Goal: Find specific page/section: Find specific page/section

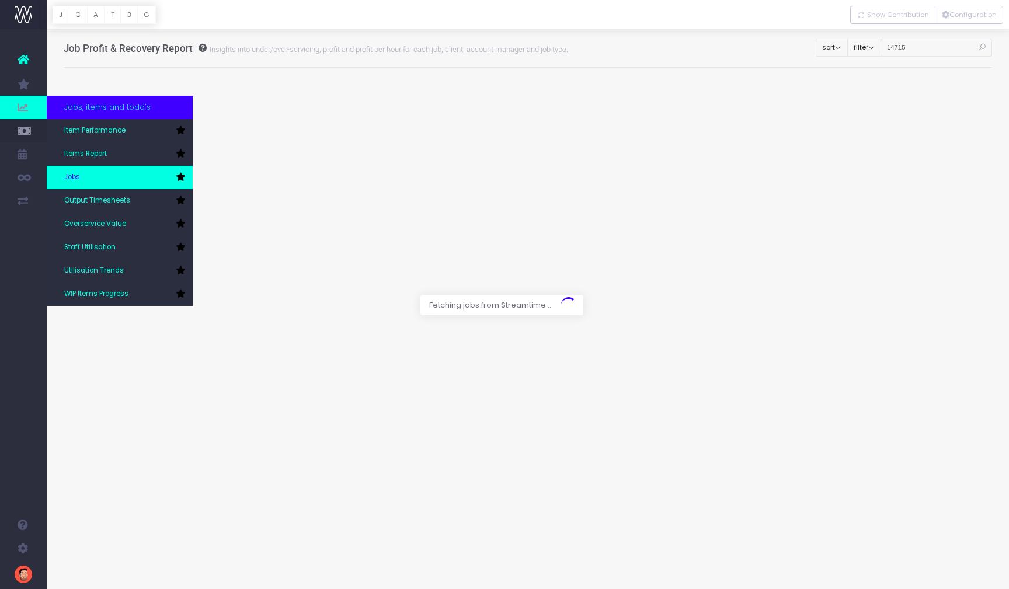
click at [80, 176] on span "Jobs" at bounding box center [72, 177] width 16 height 11
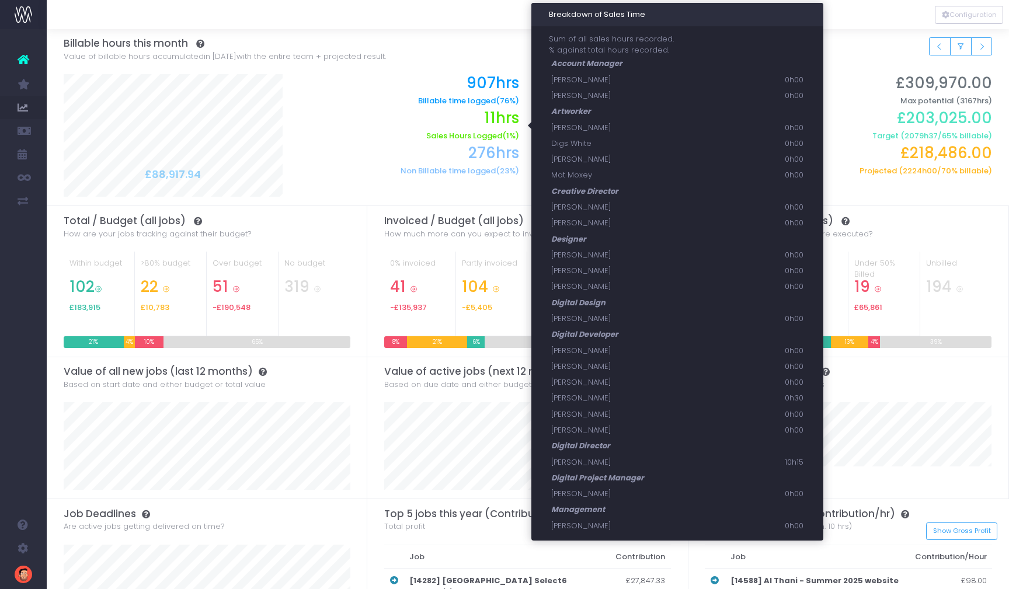
click at [402, 109] on h2 "11hrs" at bounding box center [409, 118] width 219 height 18
click at [461, 135] on h6 "Sales Hours Logged (1%)" at bounding box center [409, 135] width 219 height 9
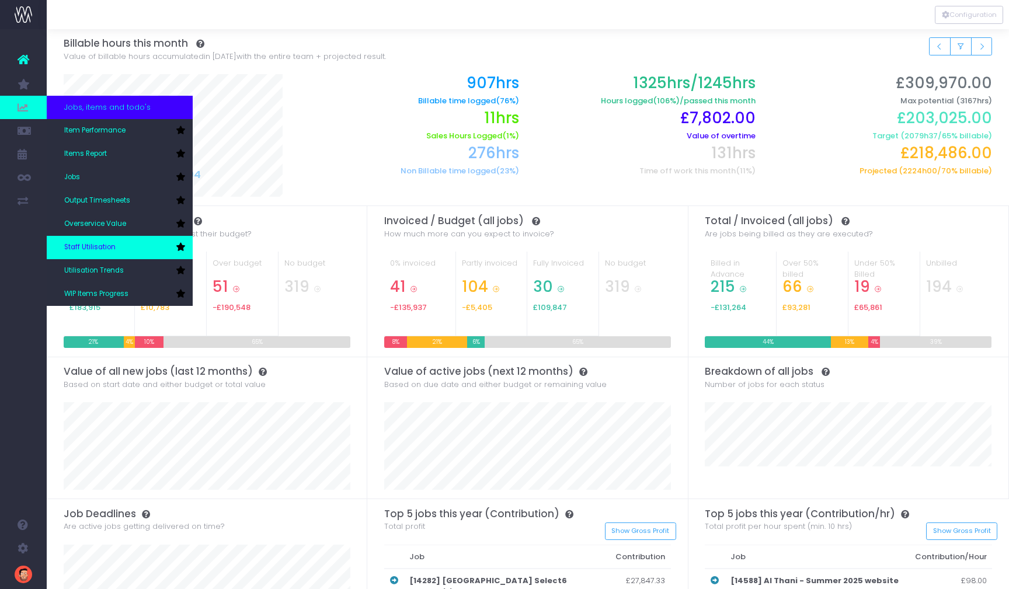
click at [87, 243] on span "Staff Utilisation" at bounding box center [89, 247] width 51 height 11
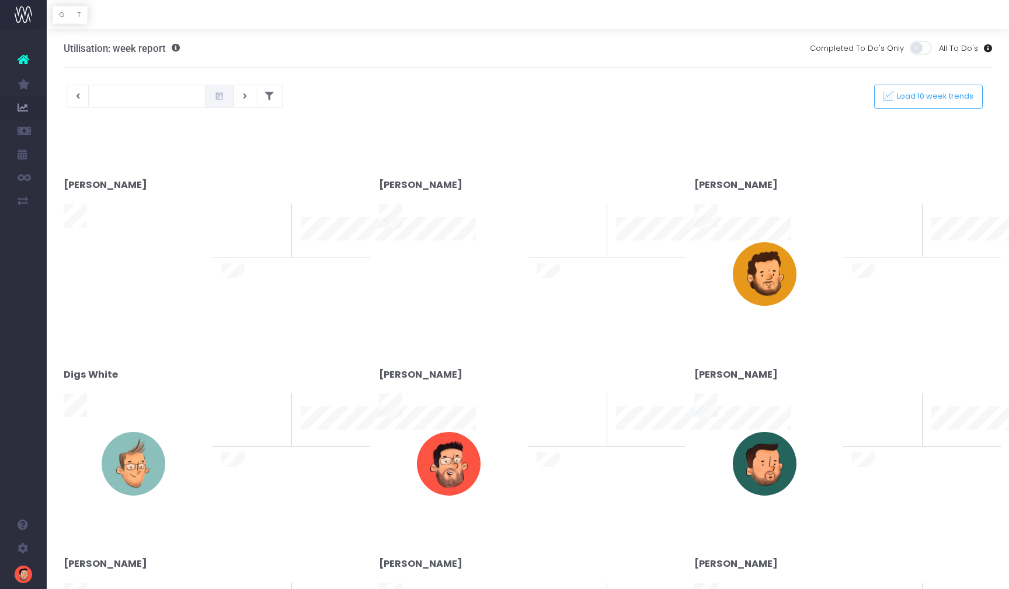
type input "[DATE]"
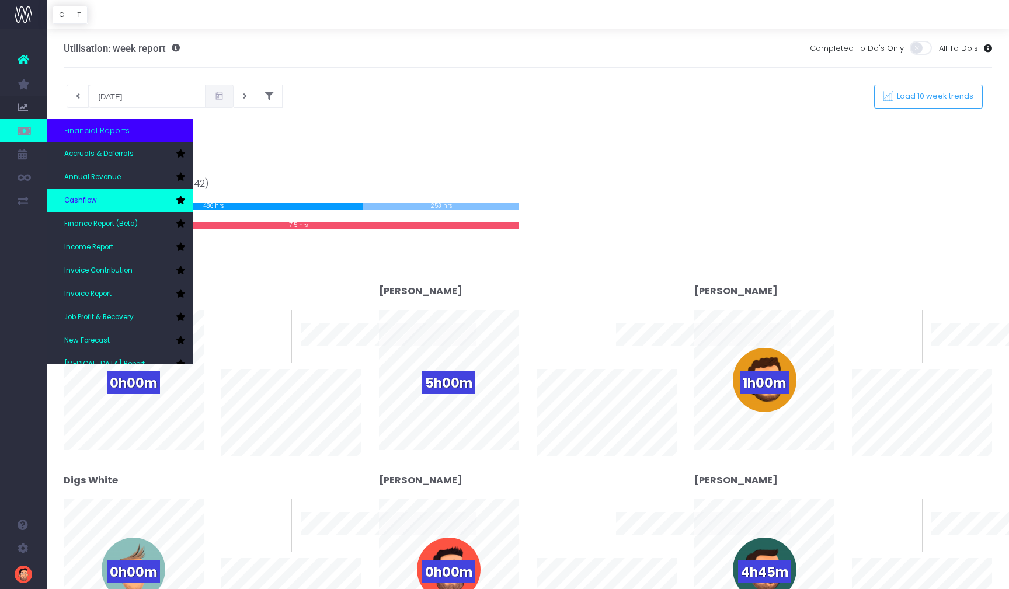
click at [85, 199] on span "Cashflow" at bounding box center [80, 201] width 33 height 11
